Goal: Task Accomplishment & Management: Manage account settings

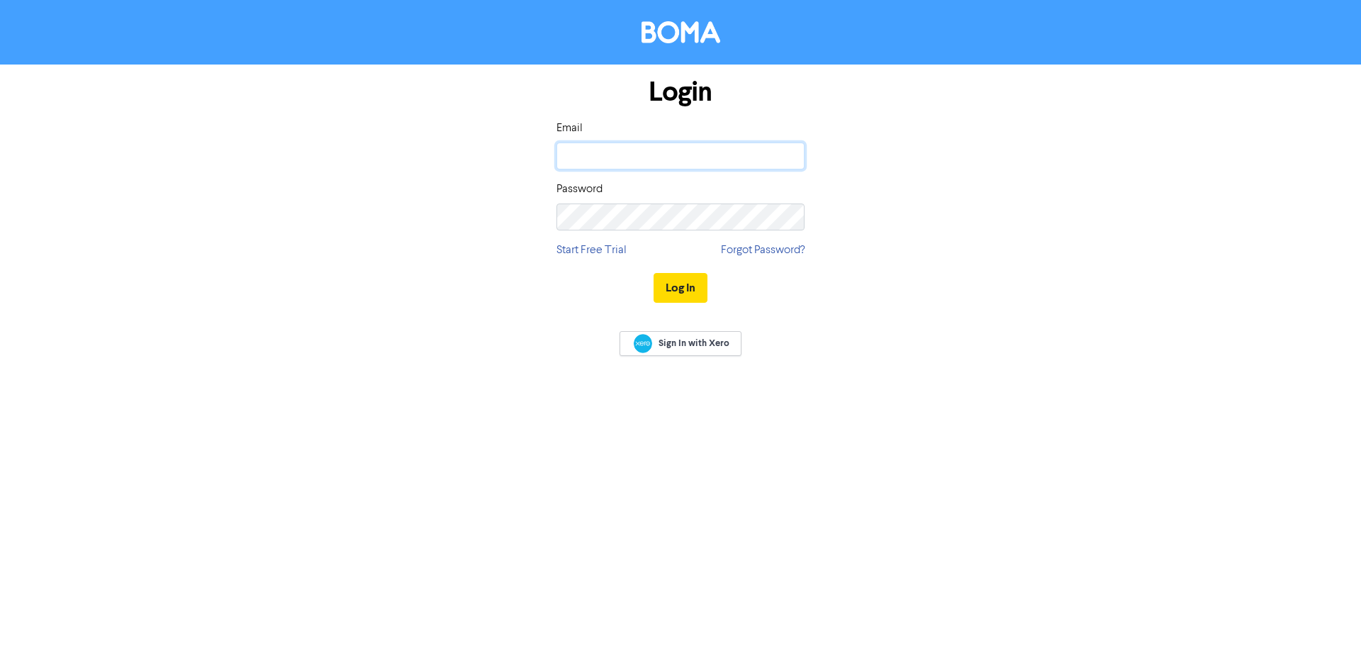
click at [721, 159] on input "email" at bounding box center [680, 155] width 248 height 27
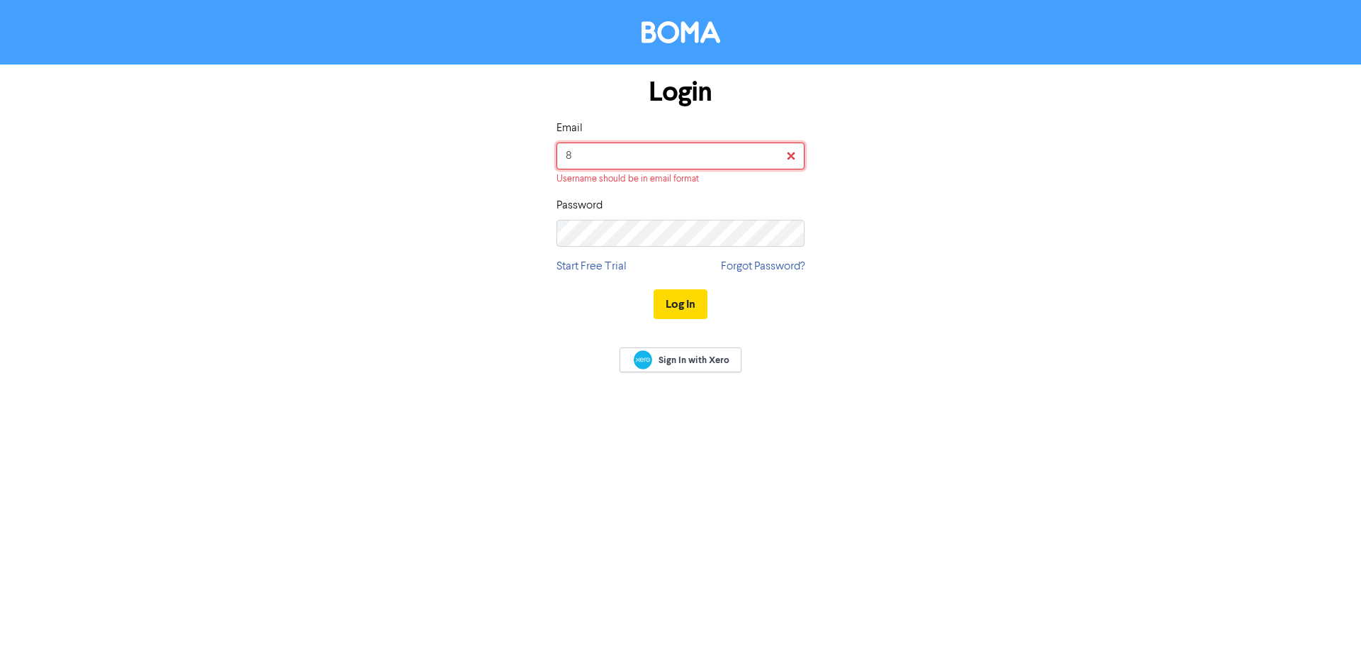
type input "8"
click at [780, 153] on input "8" at bounding box center [680, 155] width 248 height 27
click at [792, 153] on input "8" at bounding box center [680, 155] width 248 height 27
click at [797, 157] on input "8" at bounding box center [680, 155] width 248 height 27
type input "[EMAIL_ADDRESS][DOMAIN_NAME]"
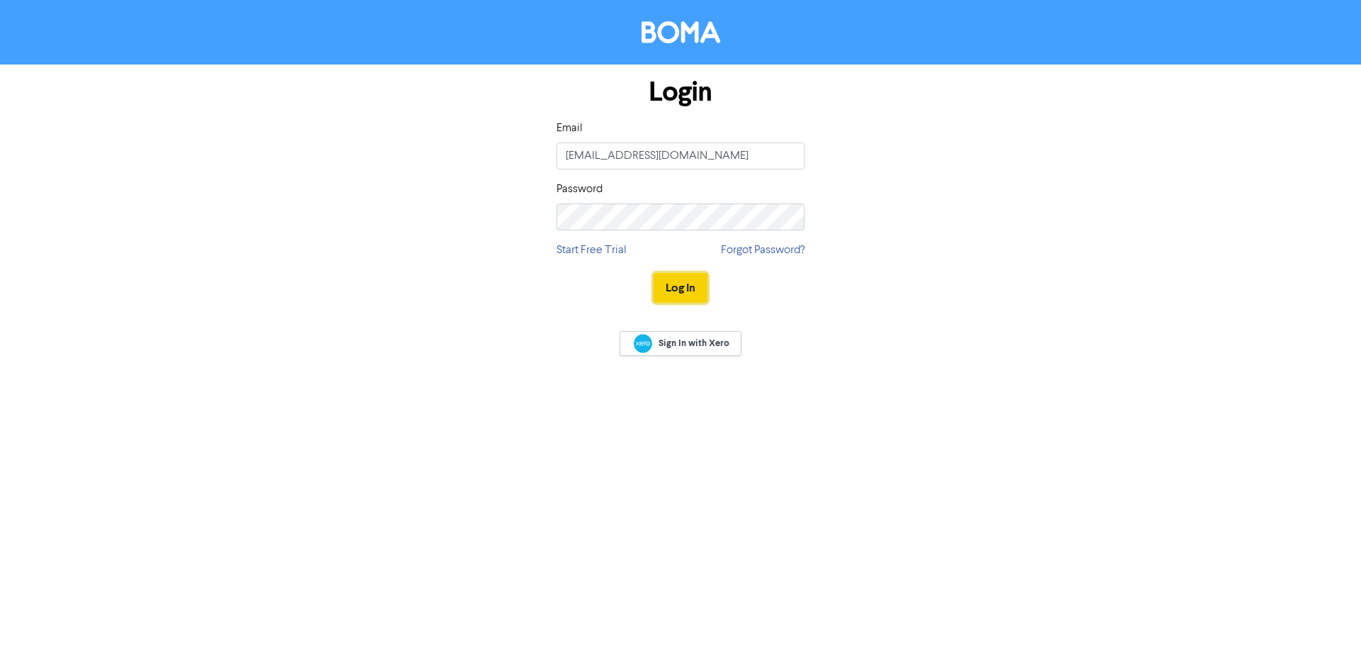
click at [692, 291] on button "Log In" at bounding box center [680, 288] width 54 height 30
